Goal: Task Accomplishment & Management: Manage account settings

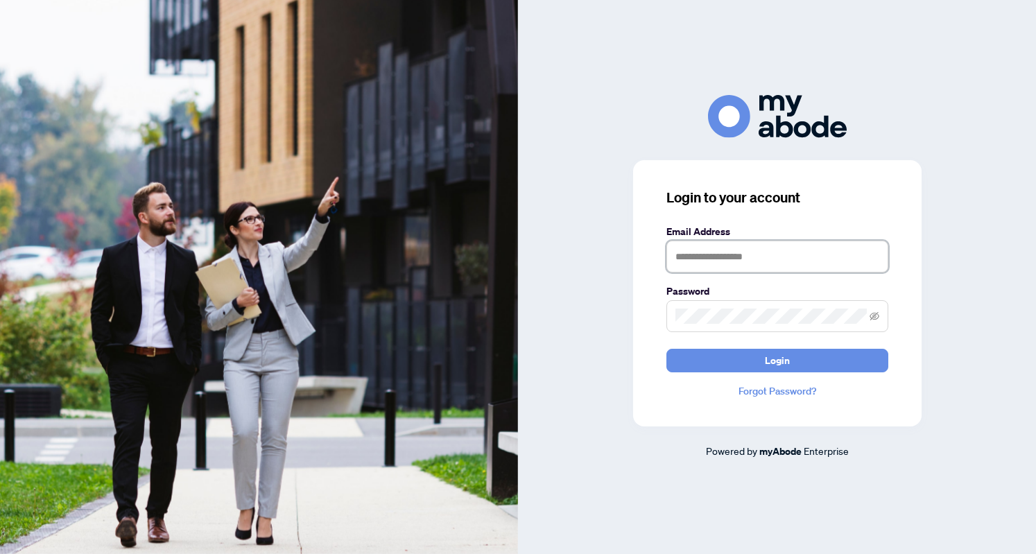
click at [712, 260] on input "text" at bounding box center [777, 257] width 222 height 32
type input "**********"
click at [742, 359] on button "Login" at bounding box center [777, 361] width 222 height 24
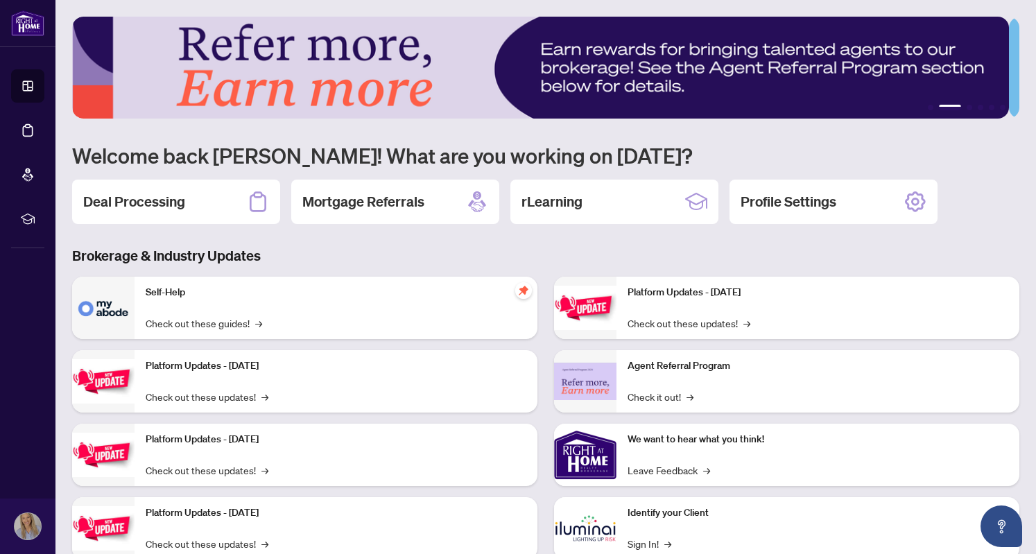
click at [160, 206] on h2 "Deal Processing" at bounding box center [134, 201] width 102 height 19
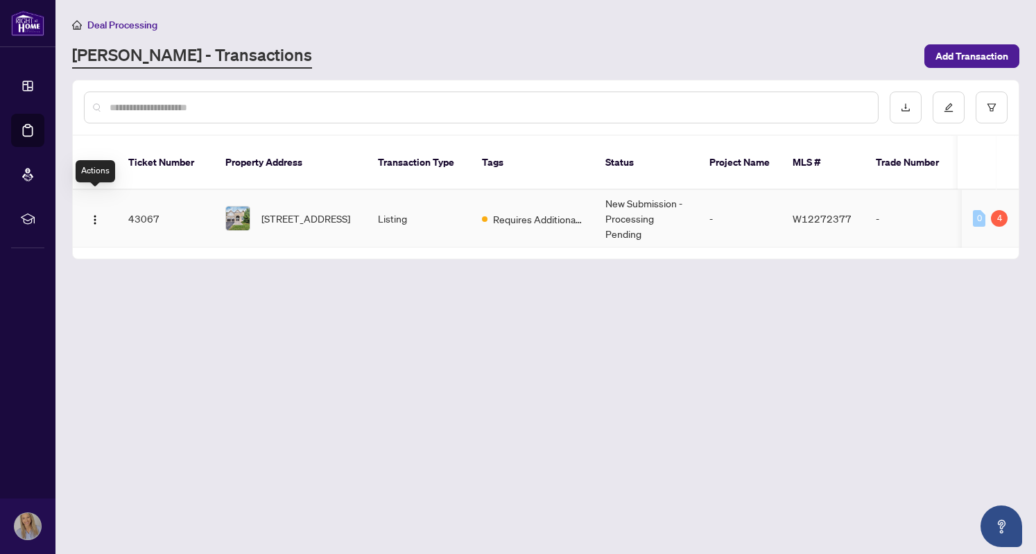
click at [92, 214] on img "button" at bounding box center [94, 219] width 11 height 11
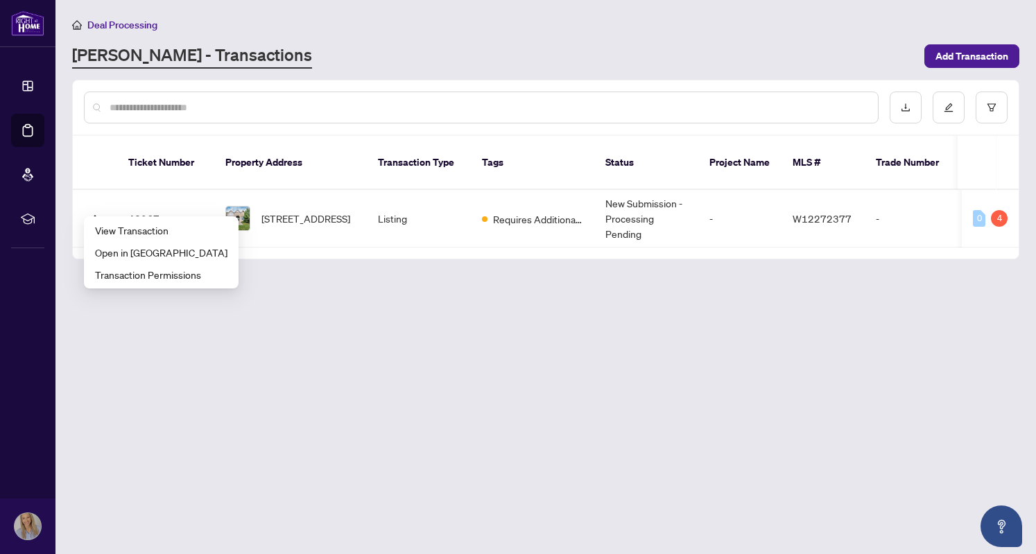
click at [424, 327] on main "Deal Processing [PERSON_NAME] - Transactions Add Transaction Ticket Number Prop…" at bounding box center [545, 277] width 981 height 554
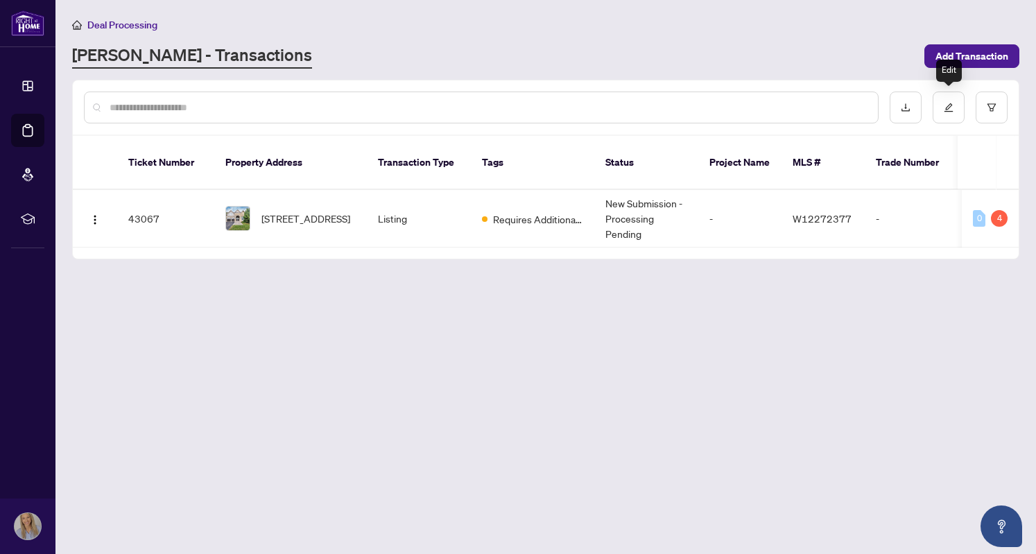
click at [947, 111] on icon "edit" at bounding box center [949, 108] width 10 height 10
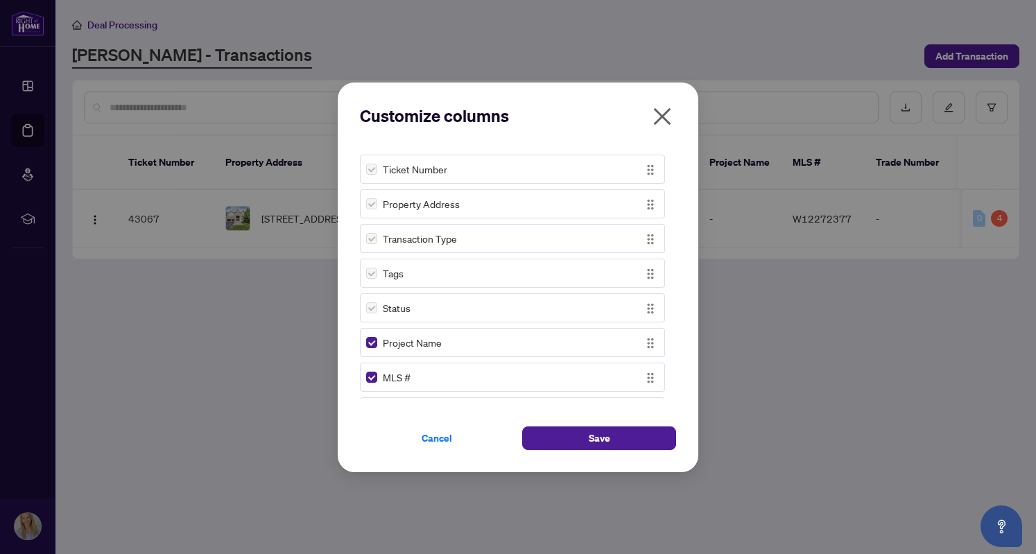
click at [648, 311] on img "button" at bounding box center [650, 308] width 15 height 15
click at [571, 311] on div "Status" at bounding box center [500, 307] width 268 height 15
click at [670, 117] on icon "close" at bounding box center [662, 116] width 22 height 22
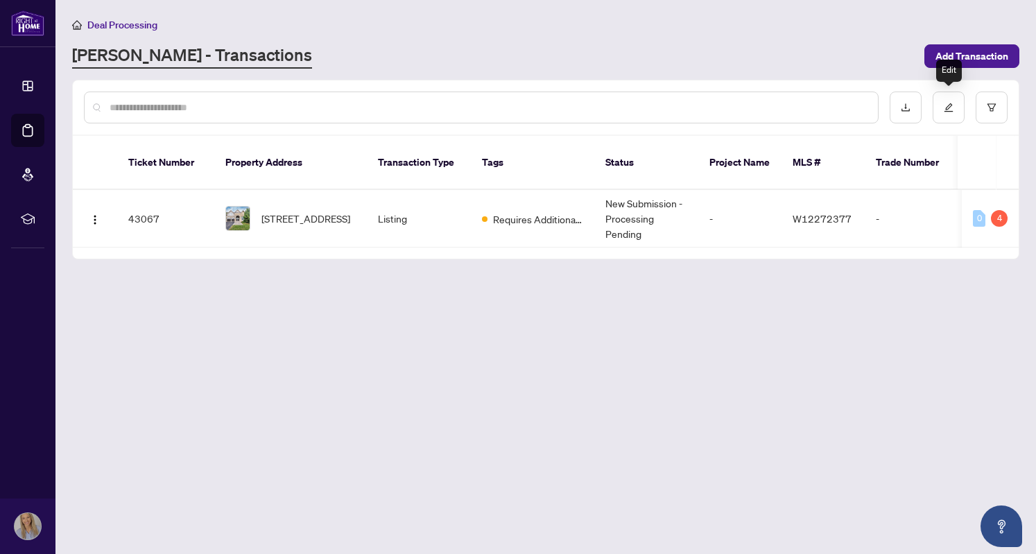
click at [949, 109] on icon "edit" at bounding box center [949, 108] width 10 height 10
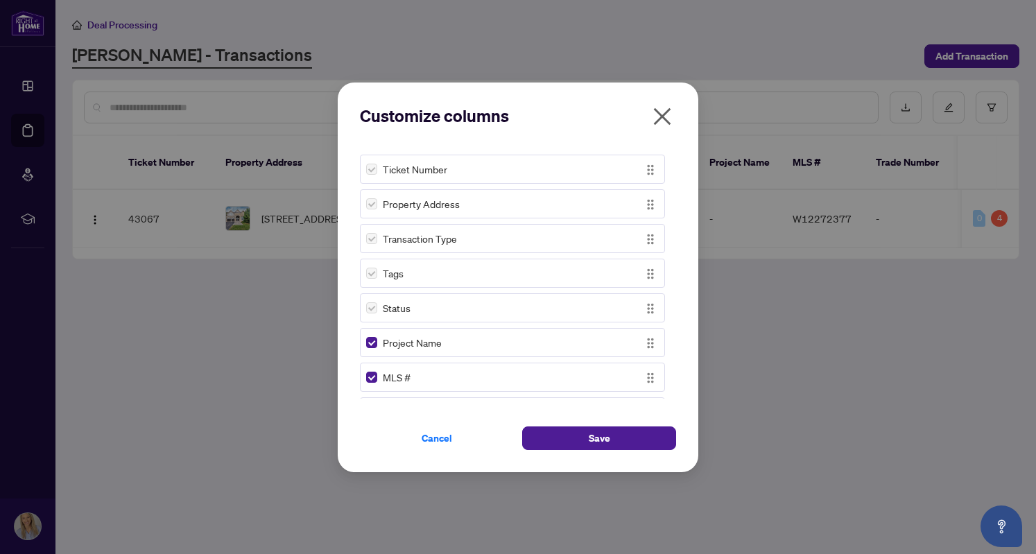
click at [664, 113] on icon "close" at bounding box center [662, 115] width 17 height 17
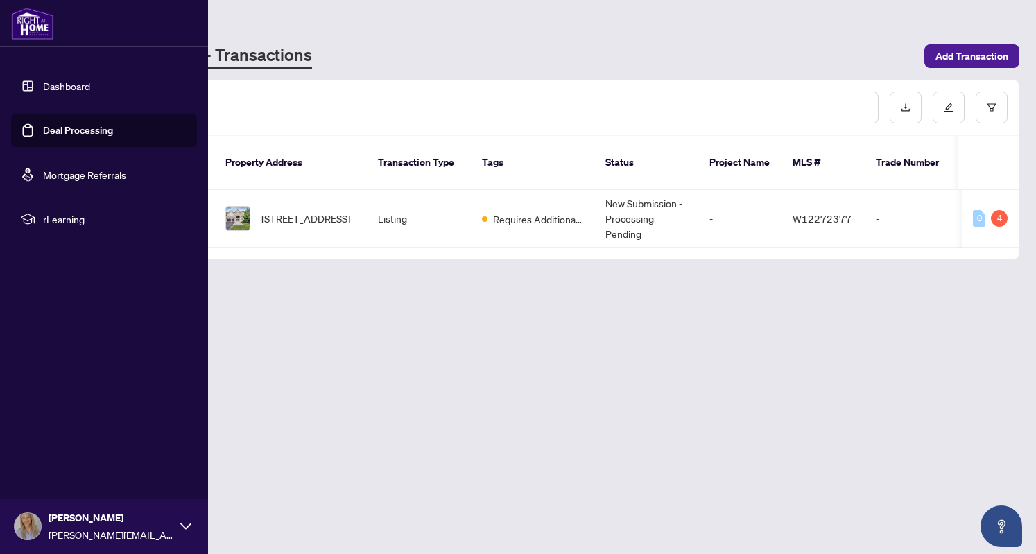
click at [87, 132] on link "Deal Processing" at bounding box center [78, 130] width 70 height 12
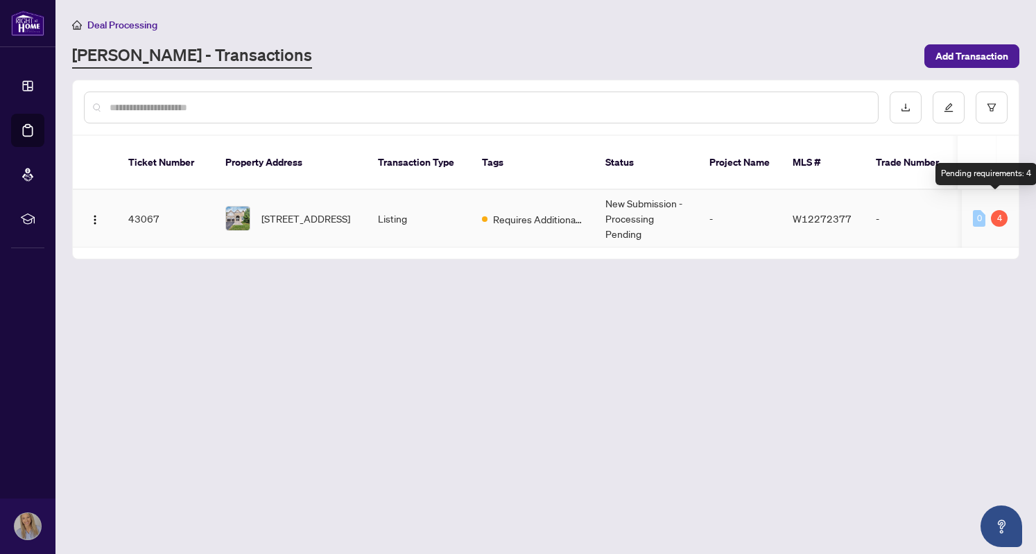
click at [995, 210] on div "4" at bounding box center [999, 218] width 17 height 17
click at [998, 210] on div "4" at bounding box center [999, 218] width 17 height 17
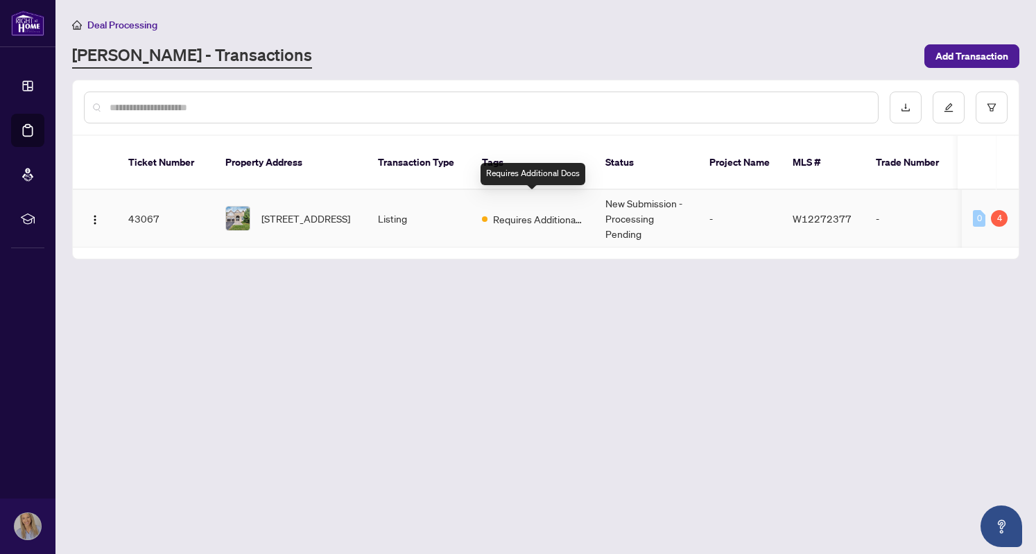
click at [514, 212] on span "Requires Additional Docs" at bounding box center [538, 219] width 90 height 15
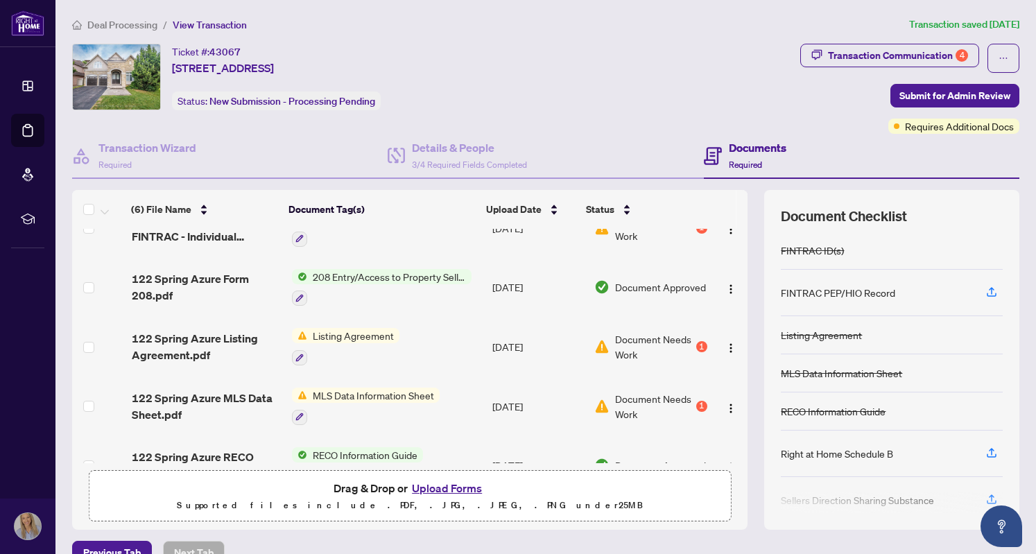
scroll to position [123, 0]
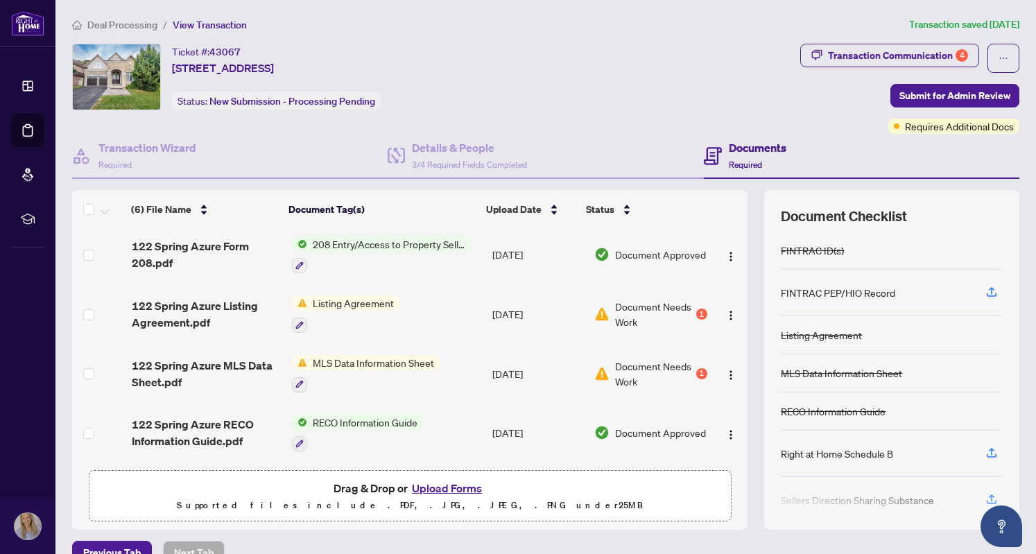
click at [452, 492] on button "Upload Forms" at bounding box center [447, 488] width 78 height 18
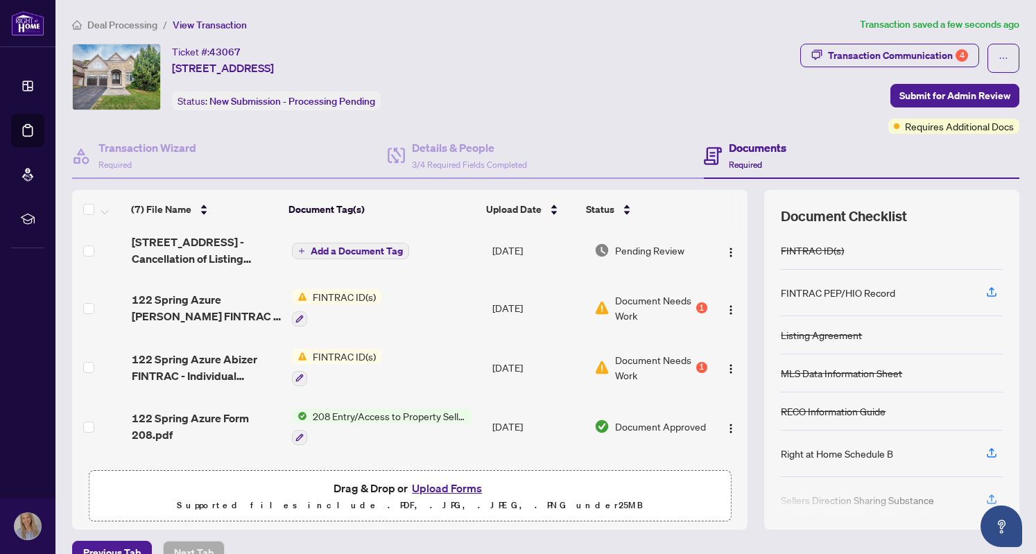
scroll to position [0, 0]
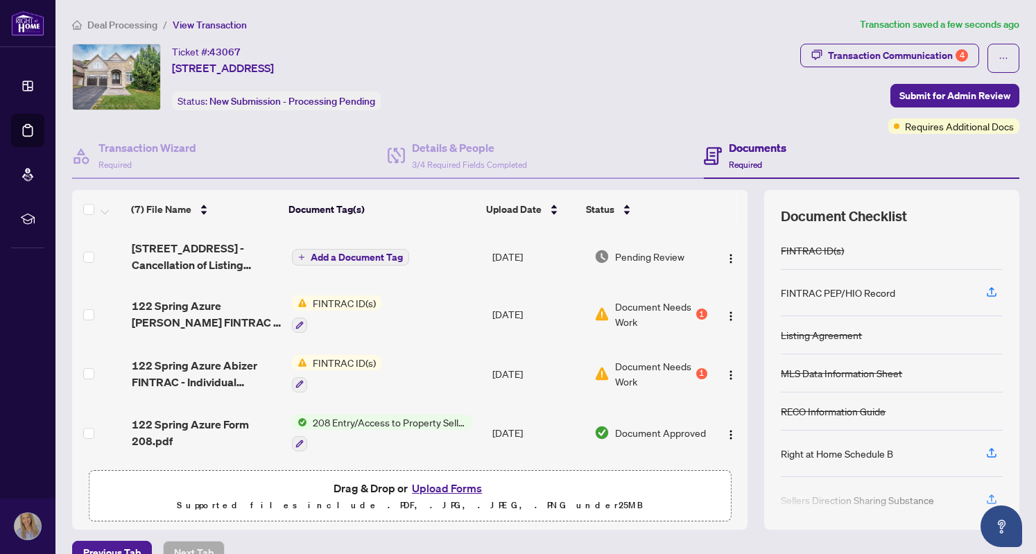
click at [360, 259] on span "Add a Document Tag" at bounding box center [357, 257] width 92 height 10
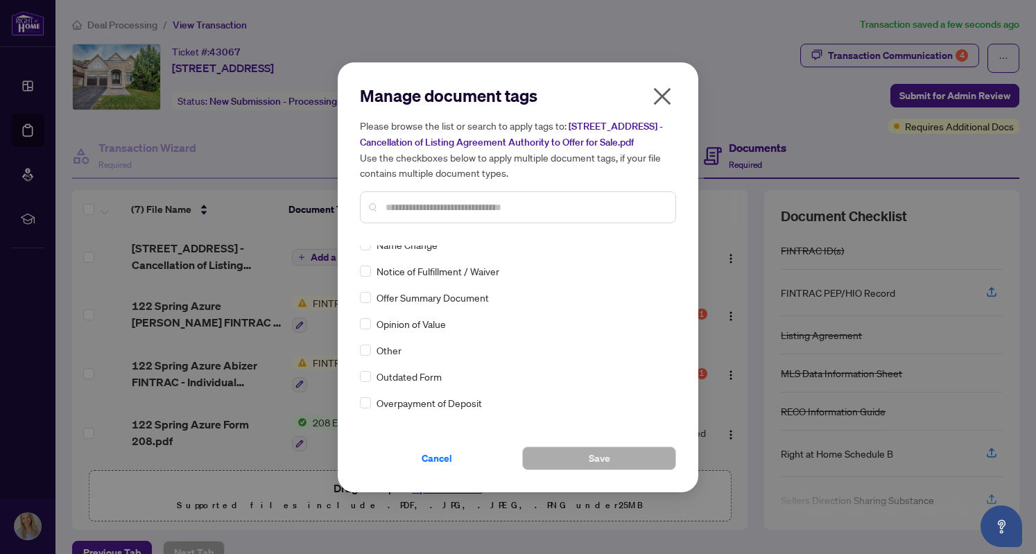
scroll to position [2225, 0]
click at [652, 99] on icon "close" at bounding box center [662, 96] width 22 height 22
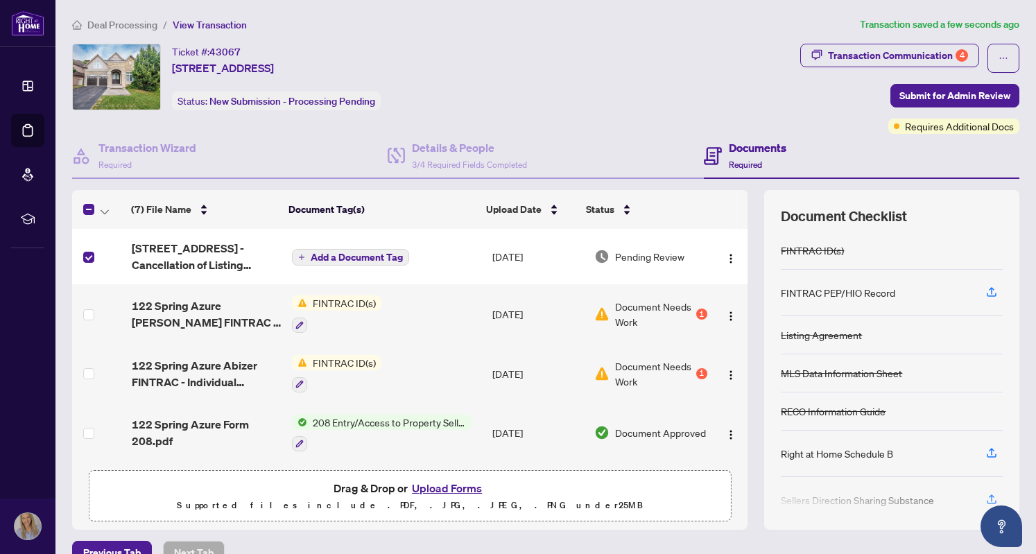
click at [968, 94] on span "Submit for Admin Review" at bounding box center [955, 96] width 111 height 22
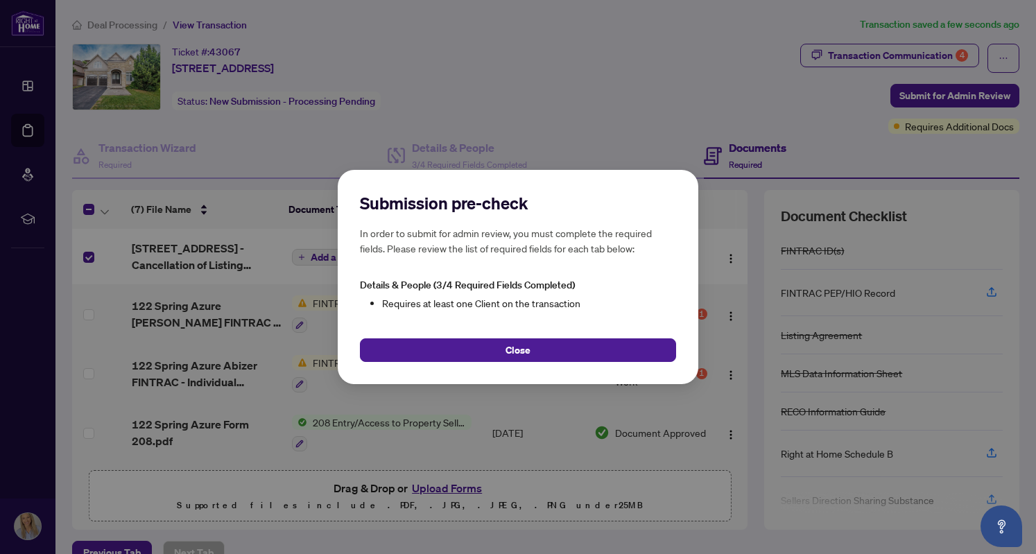
click at [560, 352] on button "Close" at bounding box center [518, 350] width 316 height 24
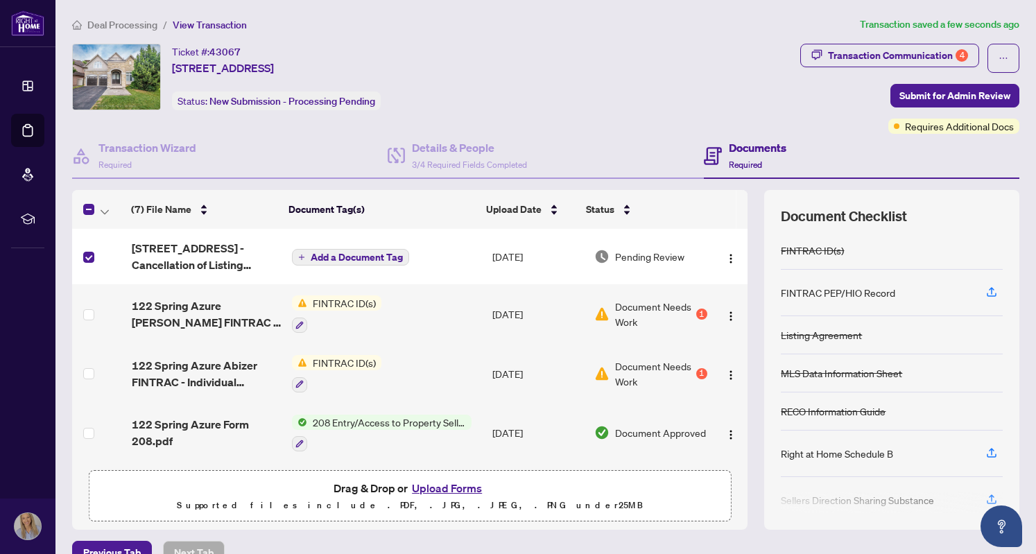
click at [351, 255] on span "Add a Document Tag" at bounding box center [357, 257] width 92 height 10
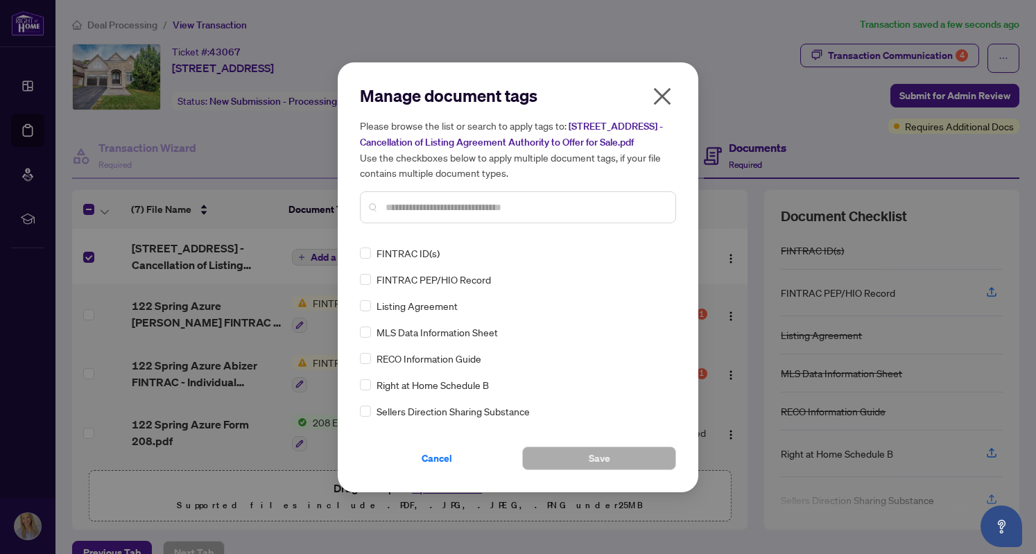
scroll to position [0, 0]
click at [466, 214] on input "text" at bounding box center [525, 207] width 279 height 15
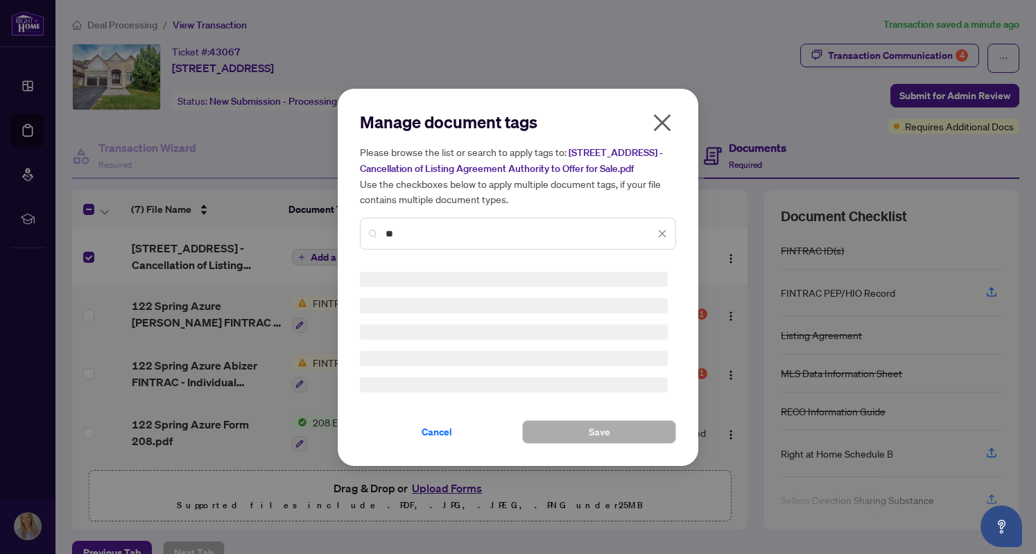
type input "*"
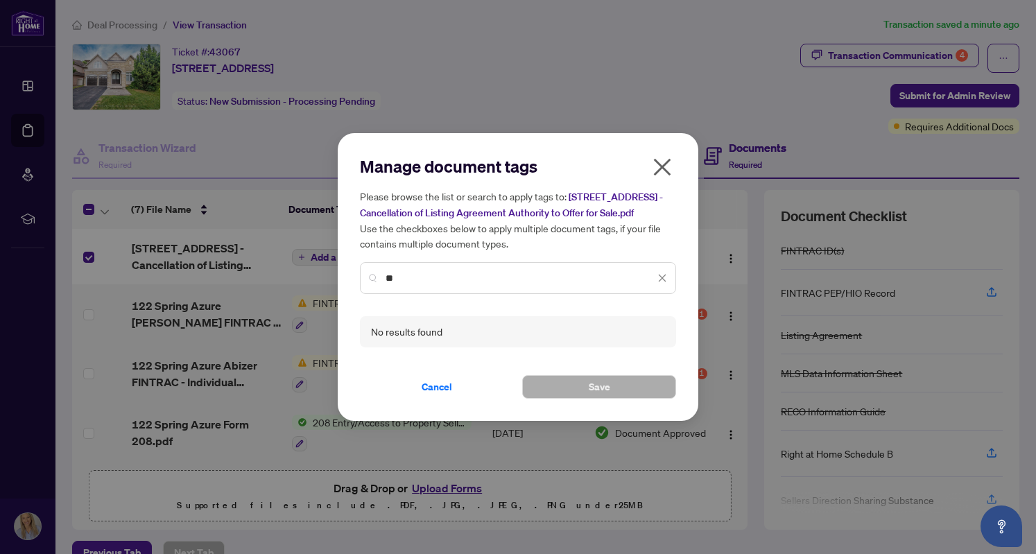
type input "*"
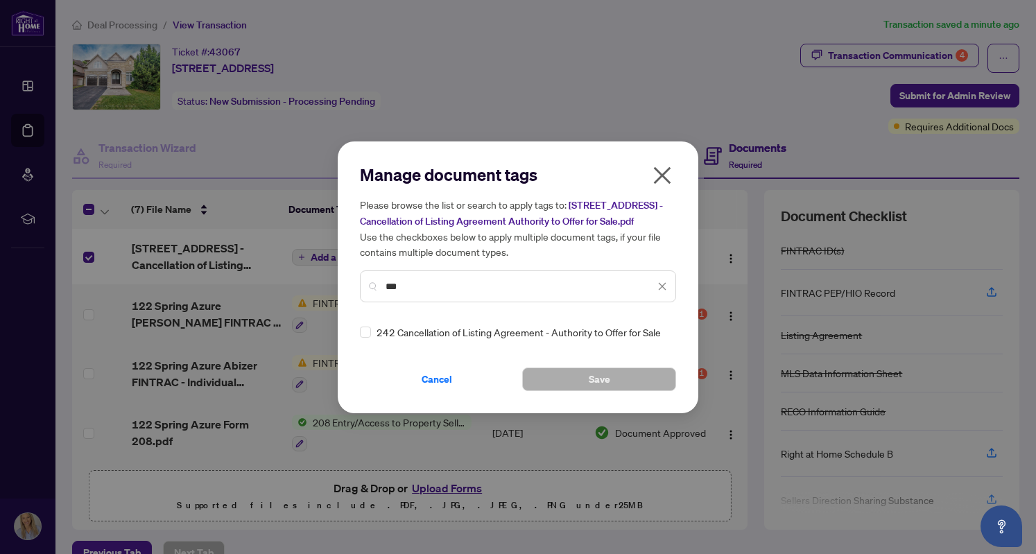
type input "***"
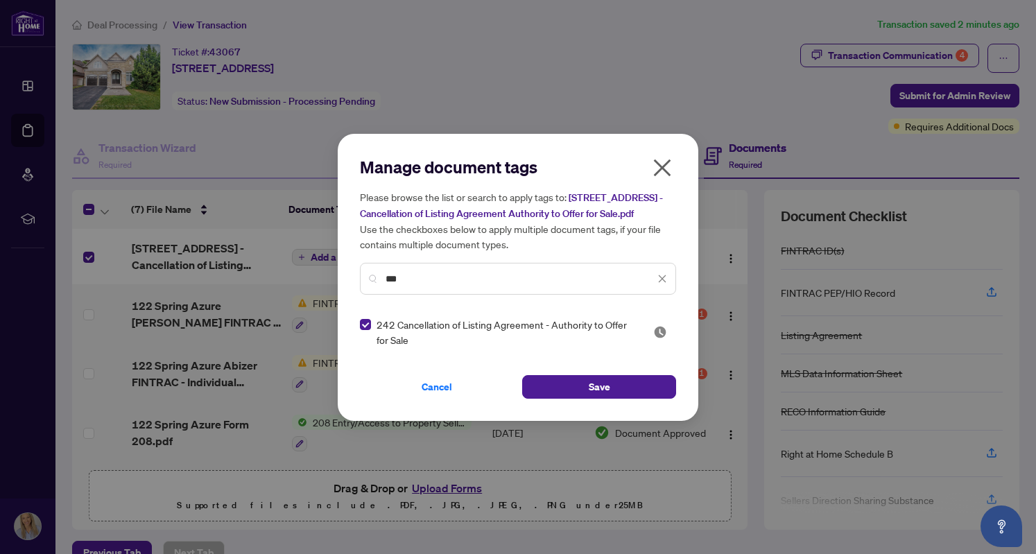
click at [606, 398] on span "Save" at bounding box center [599, 387] width 21 height 22
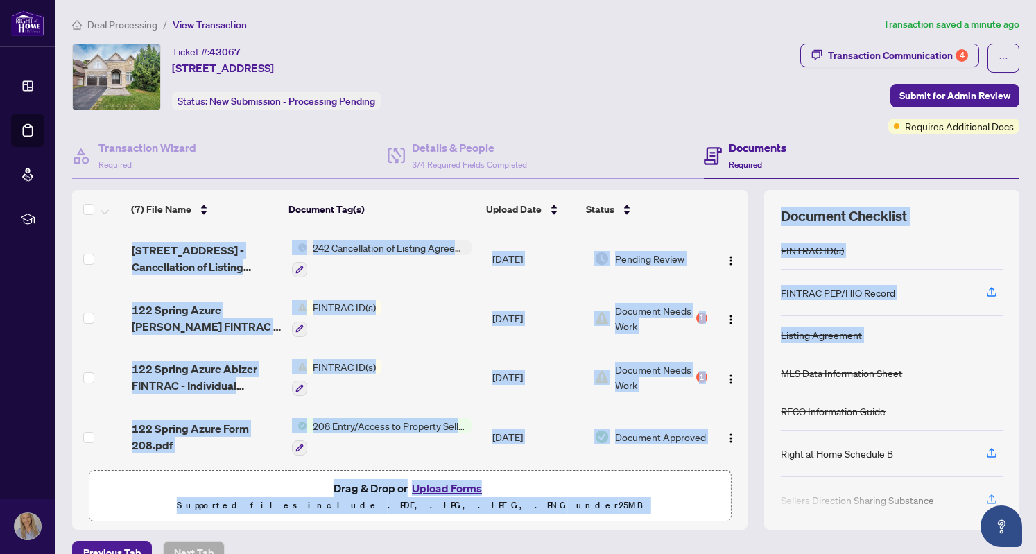
drag, startPoint x: 741, startPoint y: 302, endPoint x: 748, endPoint y: 353, distance: 51.8
click at [748, 353] on div "(7) File Name Document Tag(s) Upload Date Status (7) File Name Document Tag(s) …" at bounding box center [545, 360] width 947 height 340
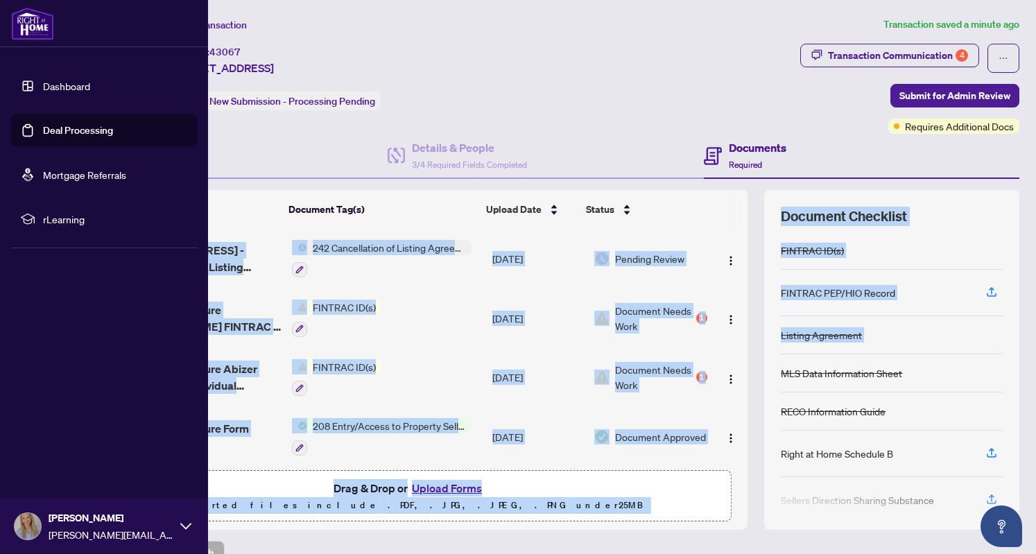
click at [76, 88] on link "Dashboard" at bounding box center [66, 86] width 47 height 12
